Goal: Information Seeking & Learning: Learn about a topic

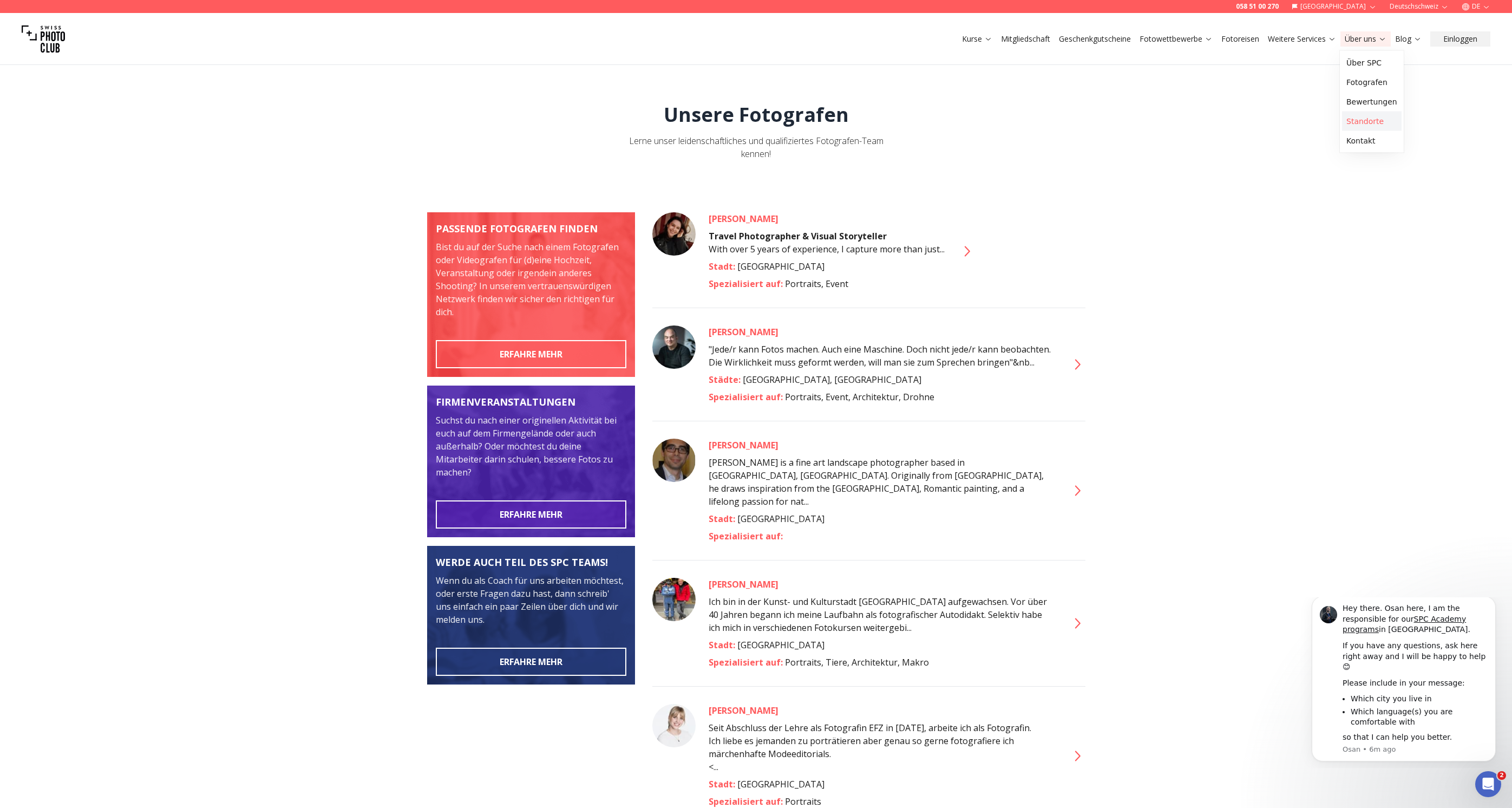
click at [1368, 116] on link "Standorte" at bounding box center [1372, 121] width 59 height 20
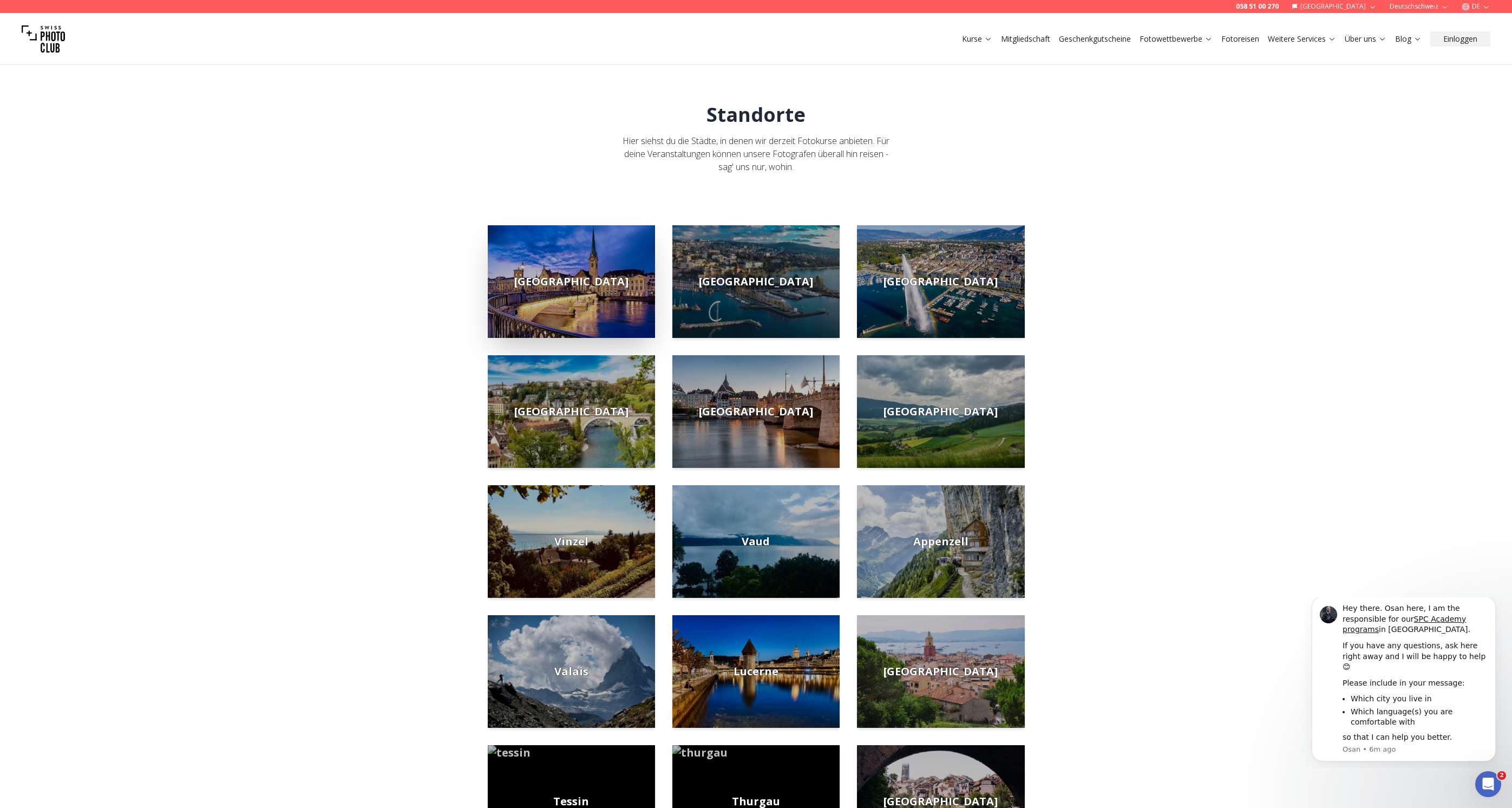
click at [587, 272] on img at bounding box center [571, 282] width 167 height 113
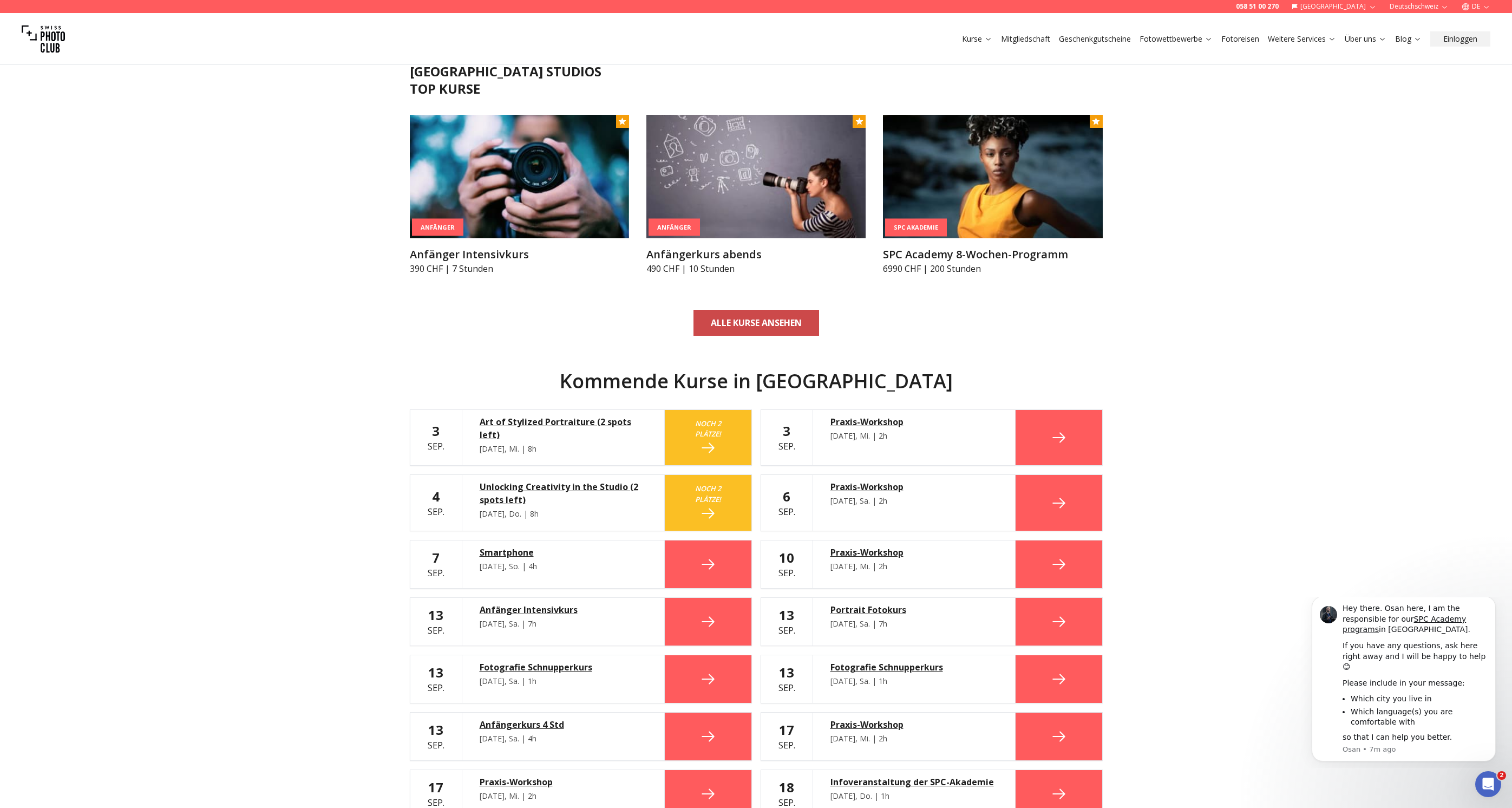
click at [768, 324] on b "ALLE KURSE ANSEHEN" at bounding box center [756, 323] width 91 height 13
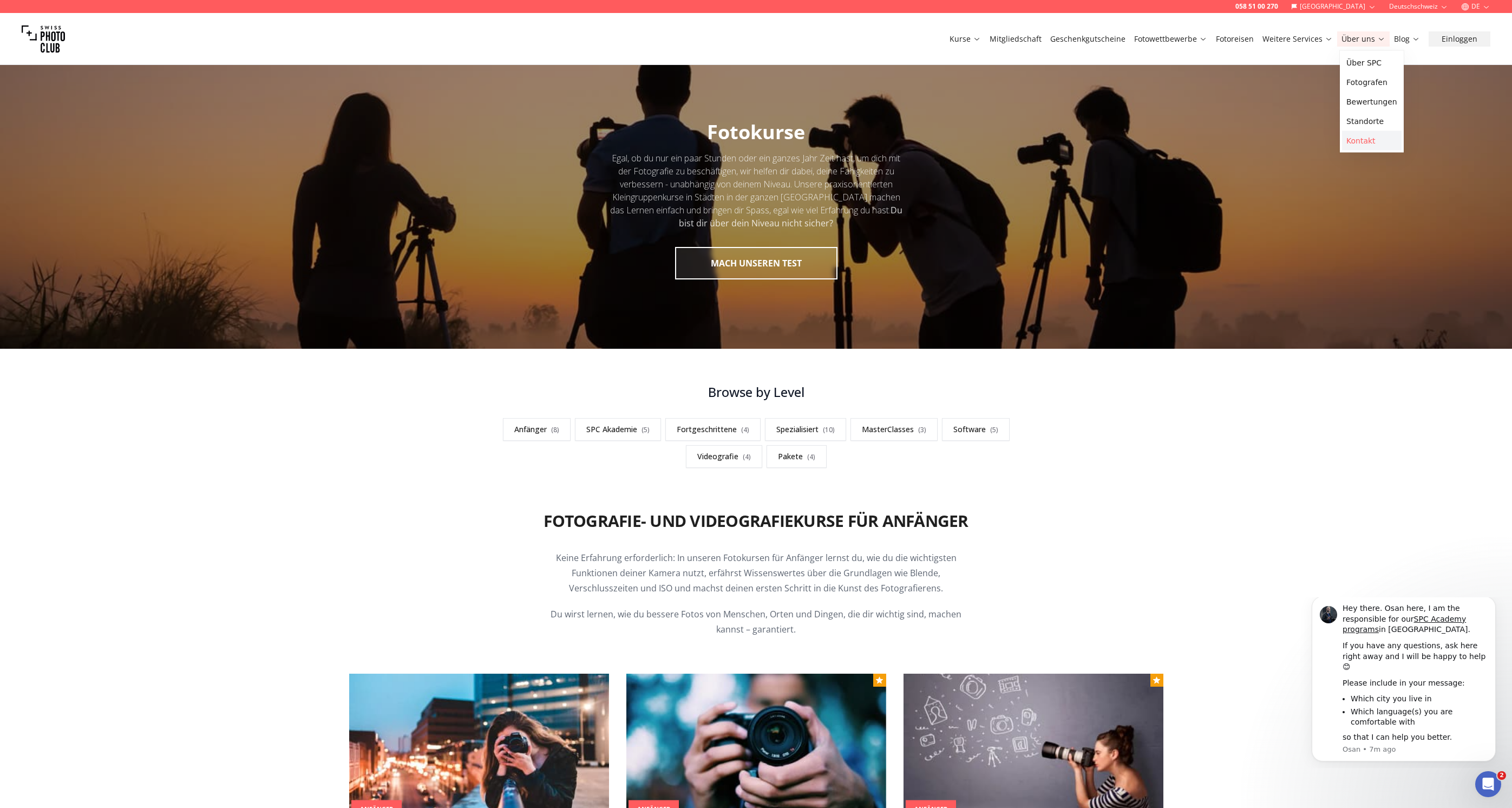
click at [1363, 143] on link "Kontakt" at bounding box center [1372, 141] width 59 height 20
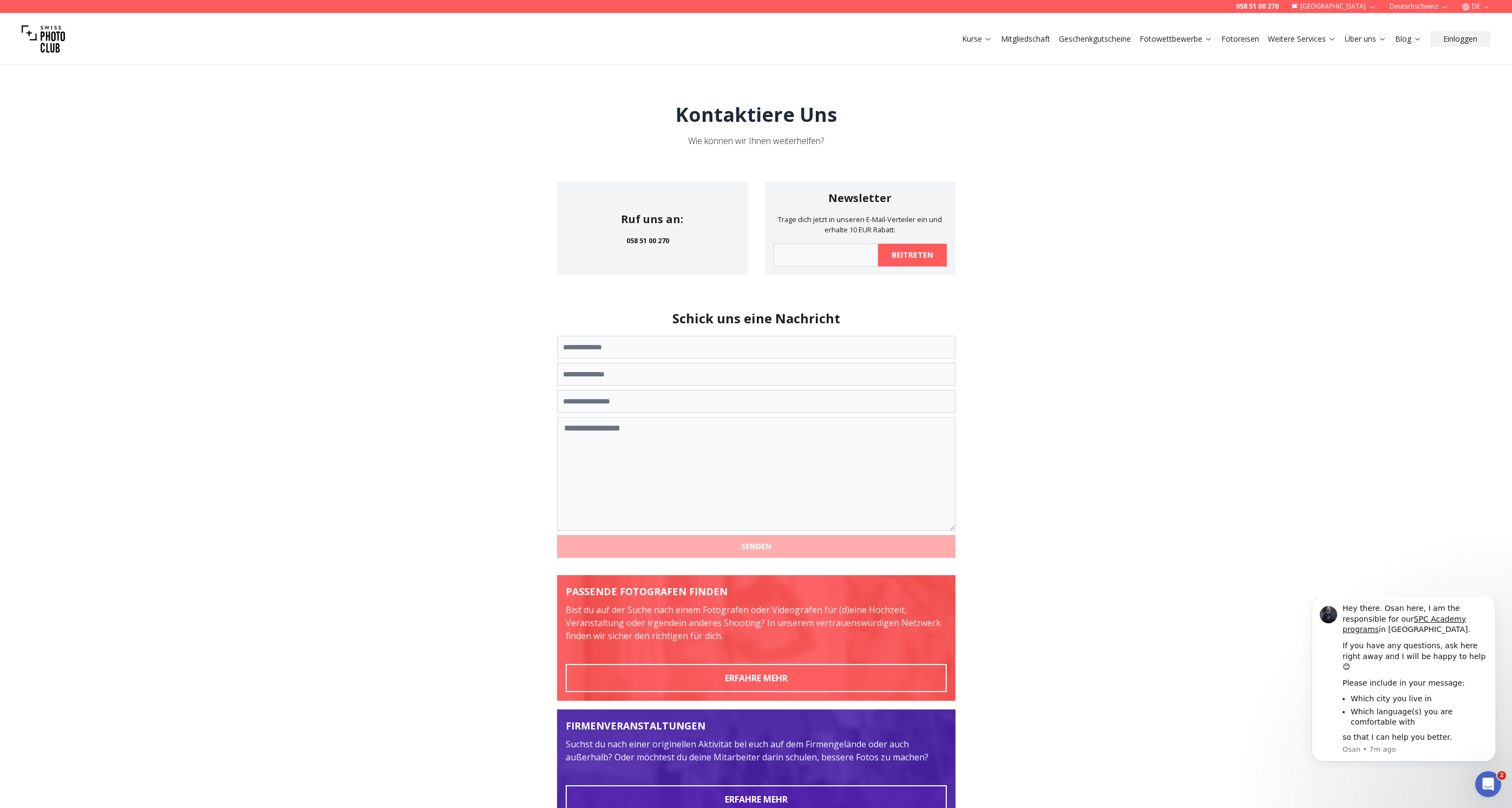
click at [1103, 40] on link "Geschenkgutscheine" at bounding box center [1095, 39] width 72 height 11
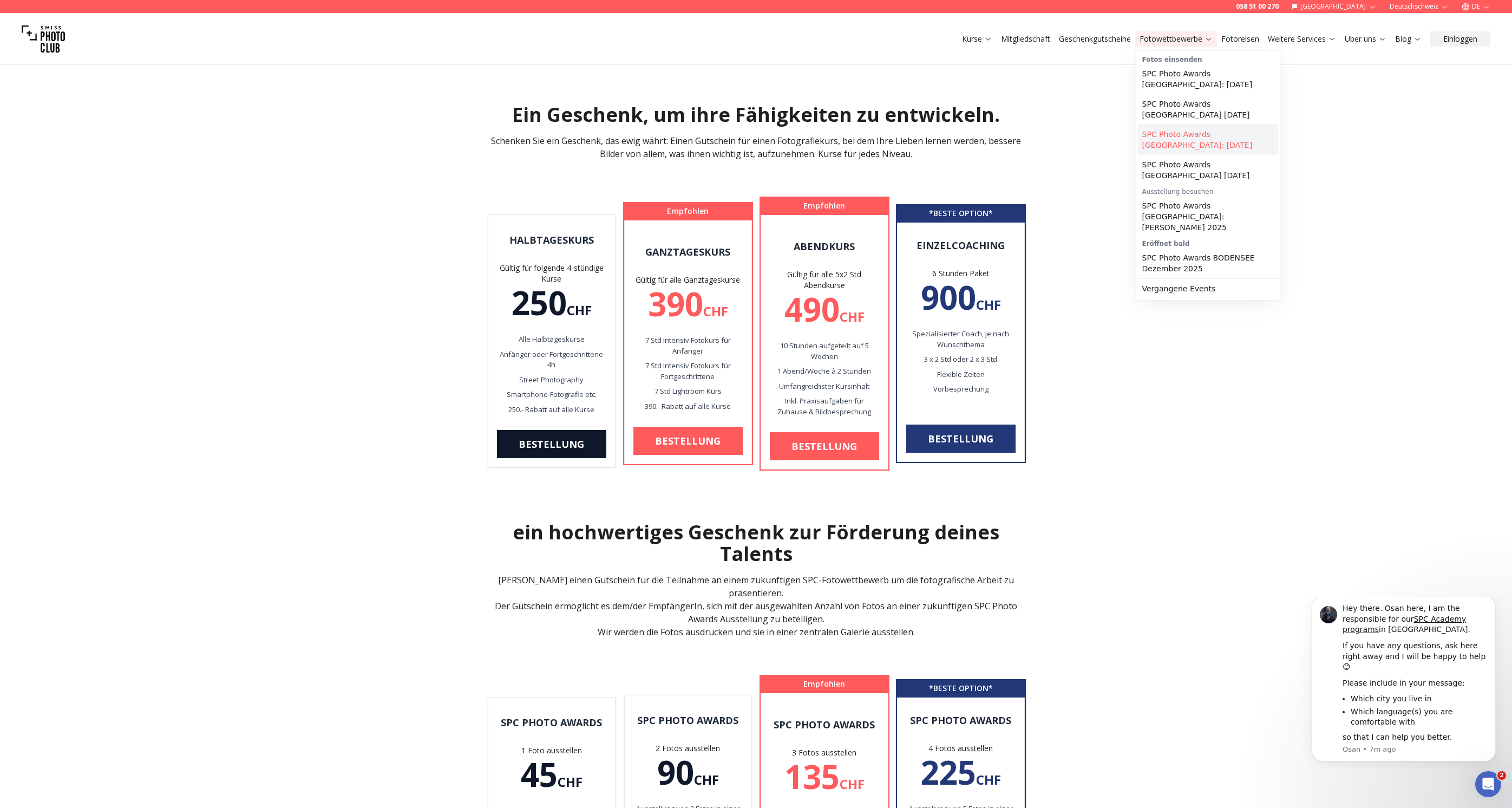
click at [1171, 131] on link "SPC Photo Awards [GEOGRAPHIC_DATA]: [DATE]" at bounding box center [1208, 140] width 141 height 31
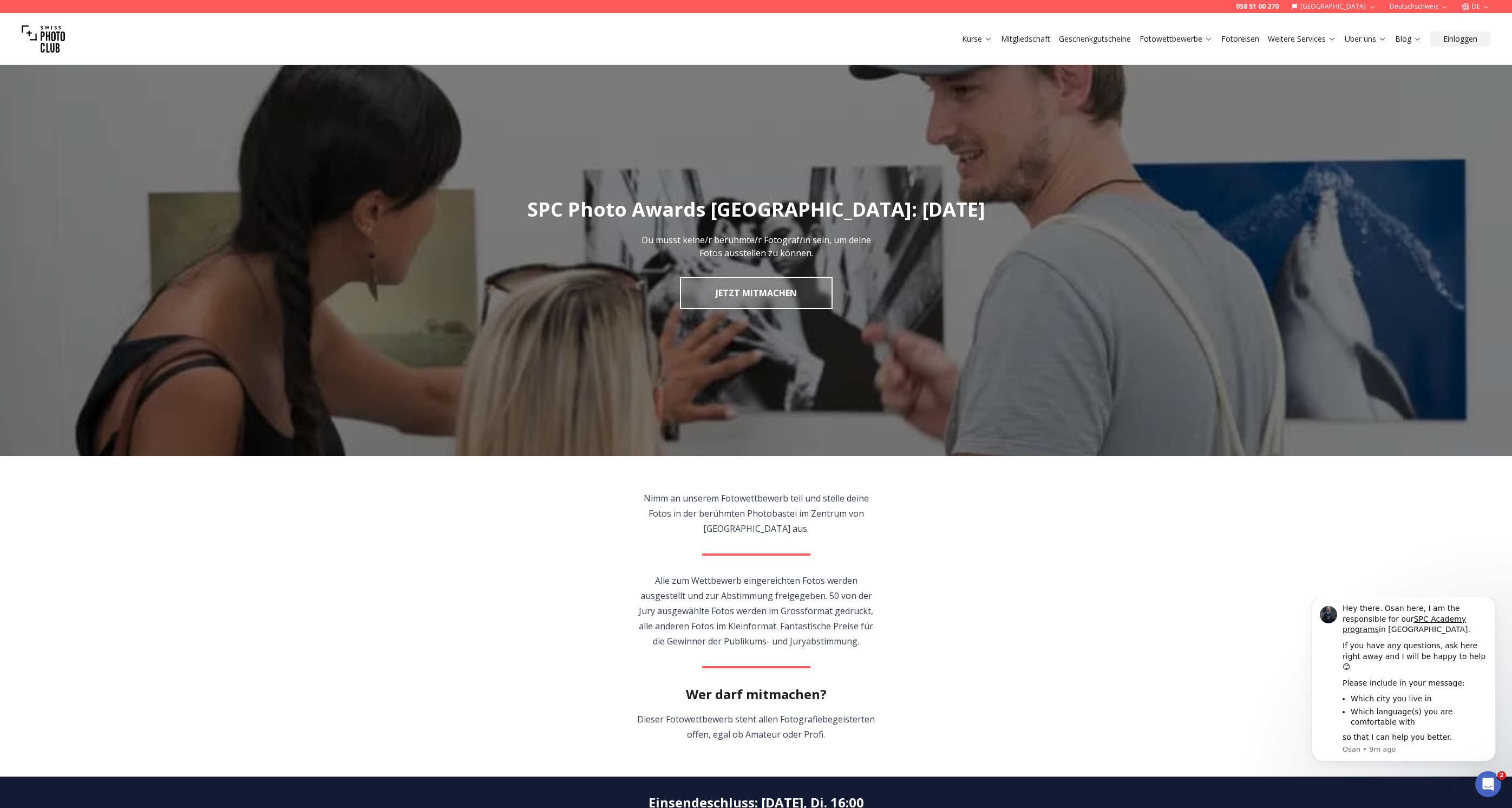
click at [1235, 39] on link "Fotoreisen" at bounding box center [1240, 39] width 38 height 11
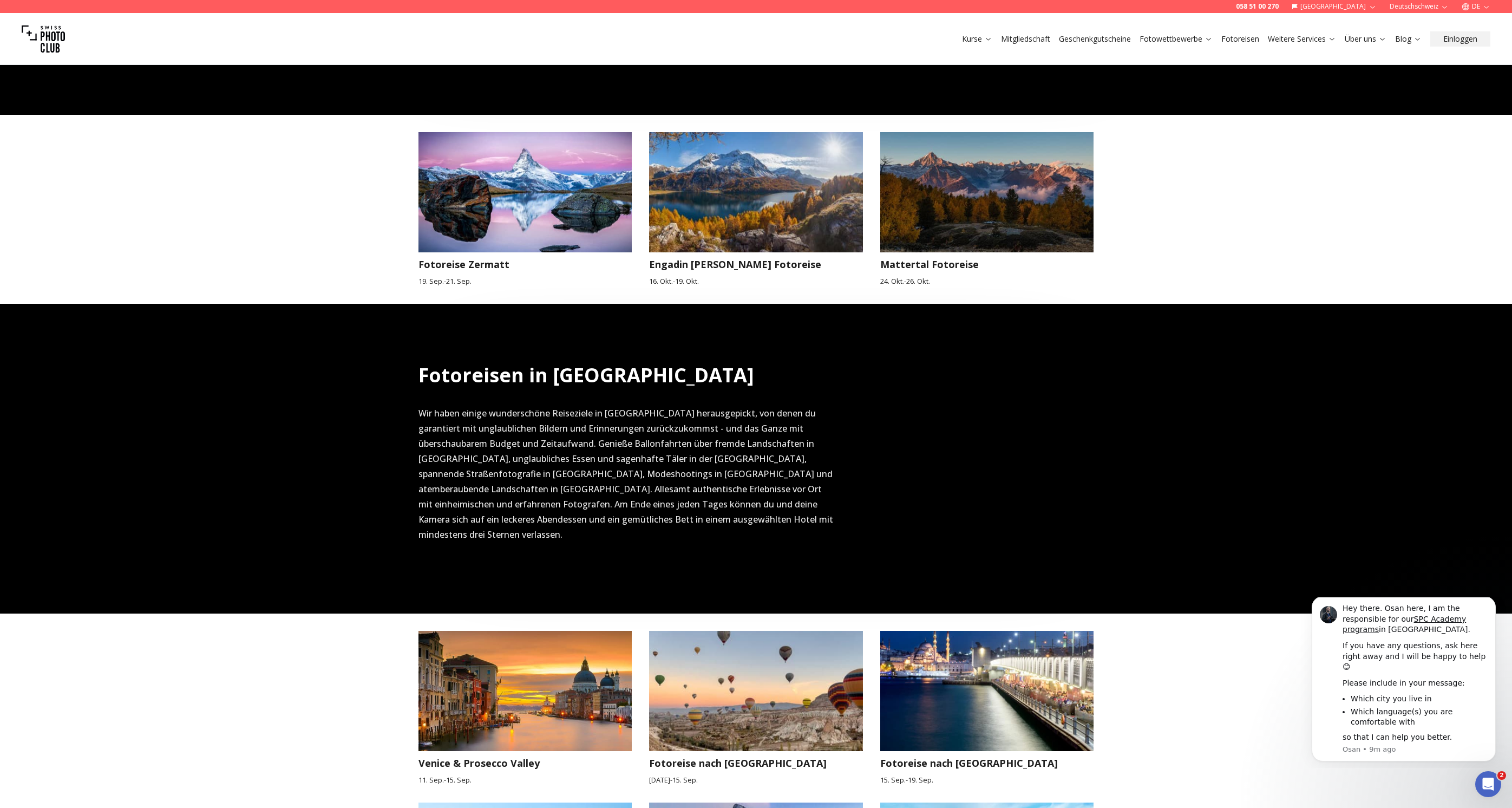
scroll to position [459, 0]
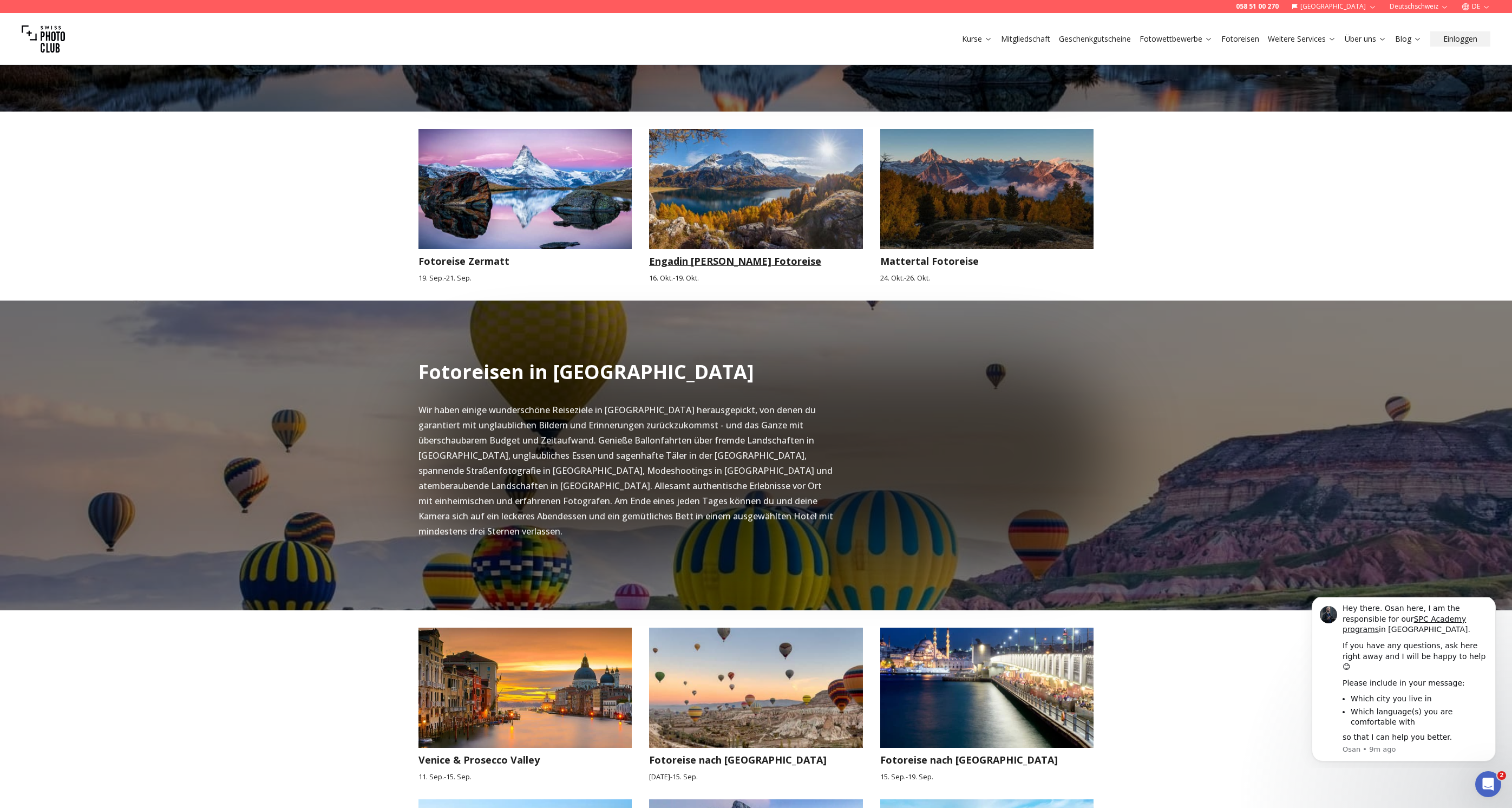
click at [759, 178] on img at bounding box center [756, 189] width 214 height 120
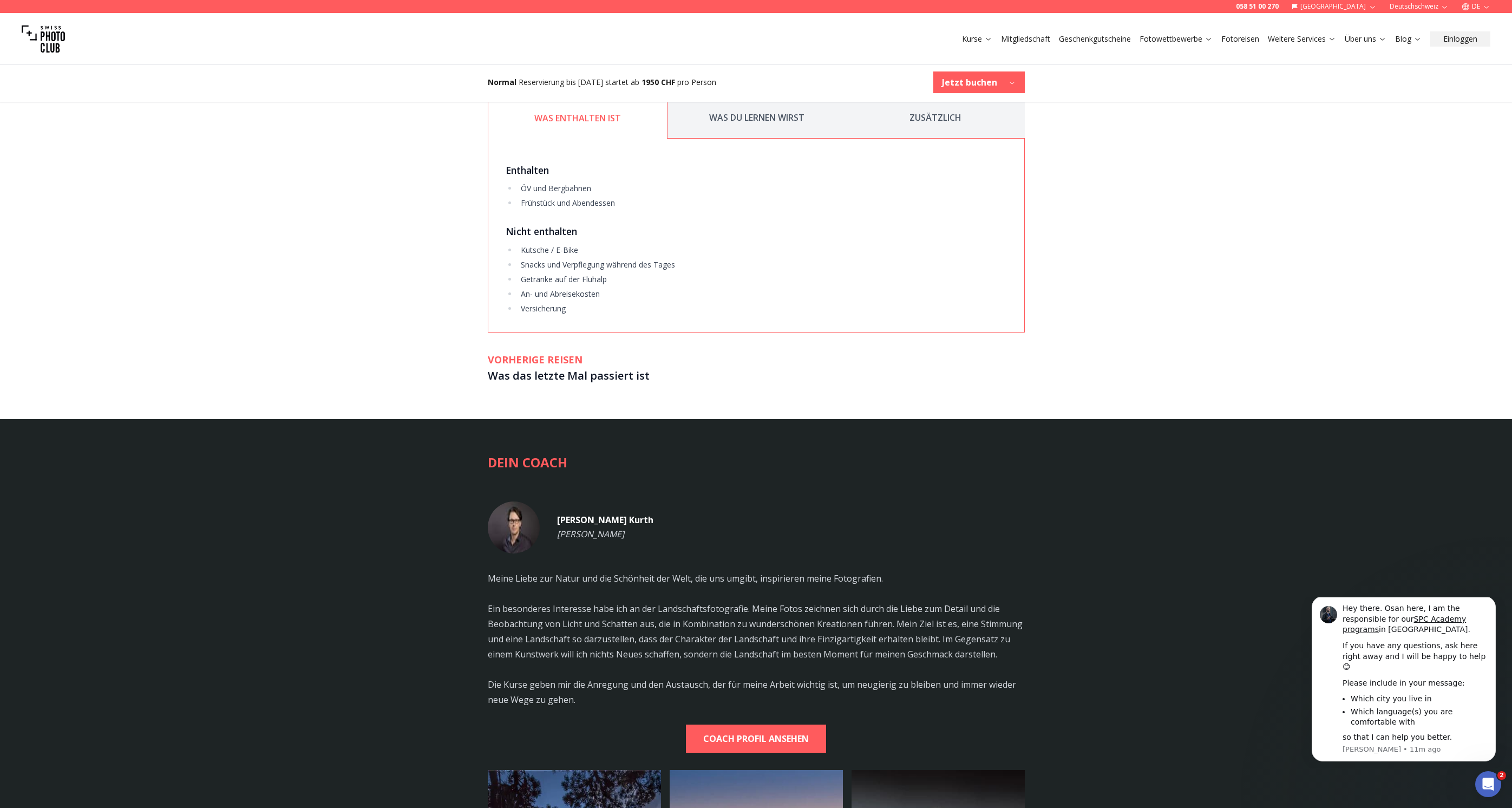
scroll to position [1884, 0]
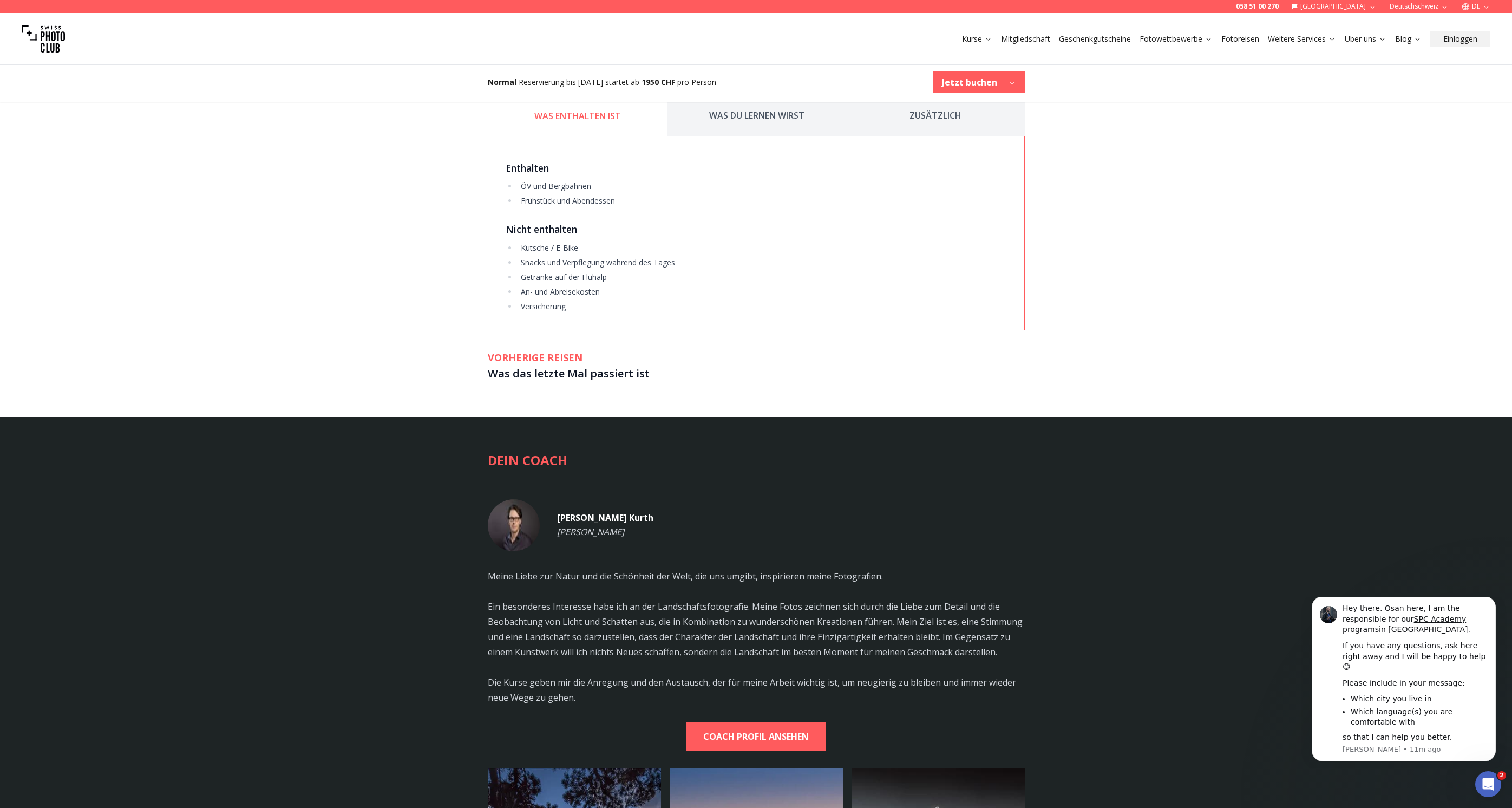
click at [750, 119] on button "WAS DU LERNEN WIRST" at bounding box center [757, 116] width 179 height 42
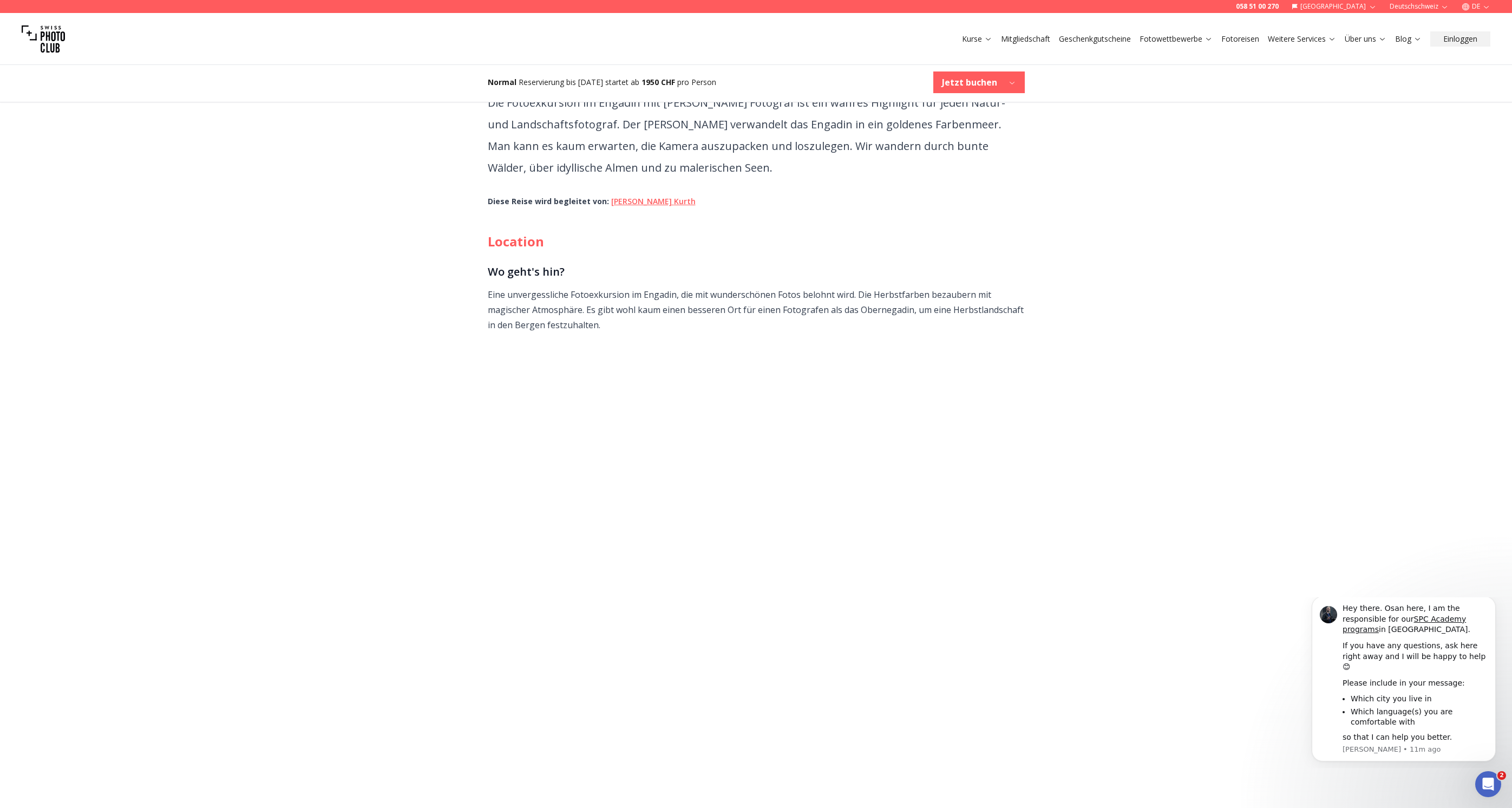
scroll to position [503, 0]
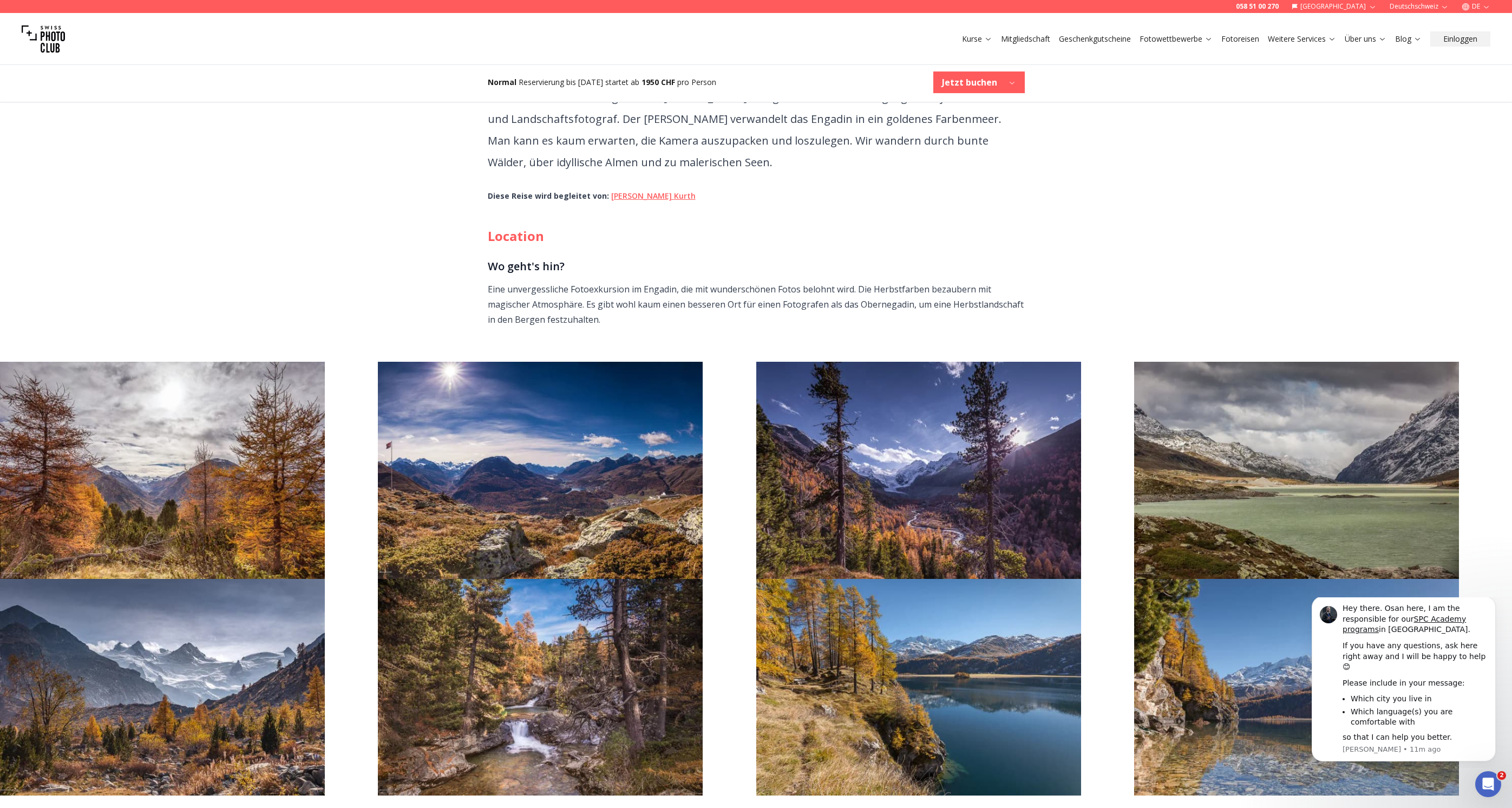
click at [628, 195] on link "[PERSON_NAME]" at bounding box center [654, 195] width 84 height 10
